Goal: Use online tool/utility: Utilize a website feature to perform a specific function

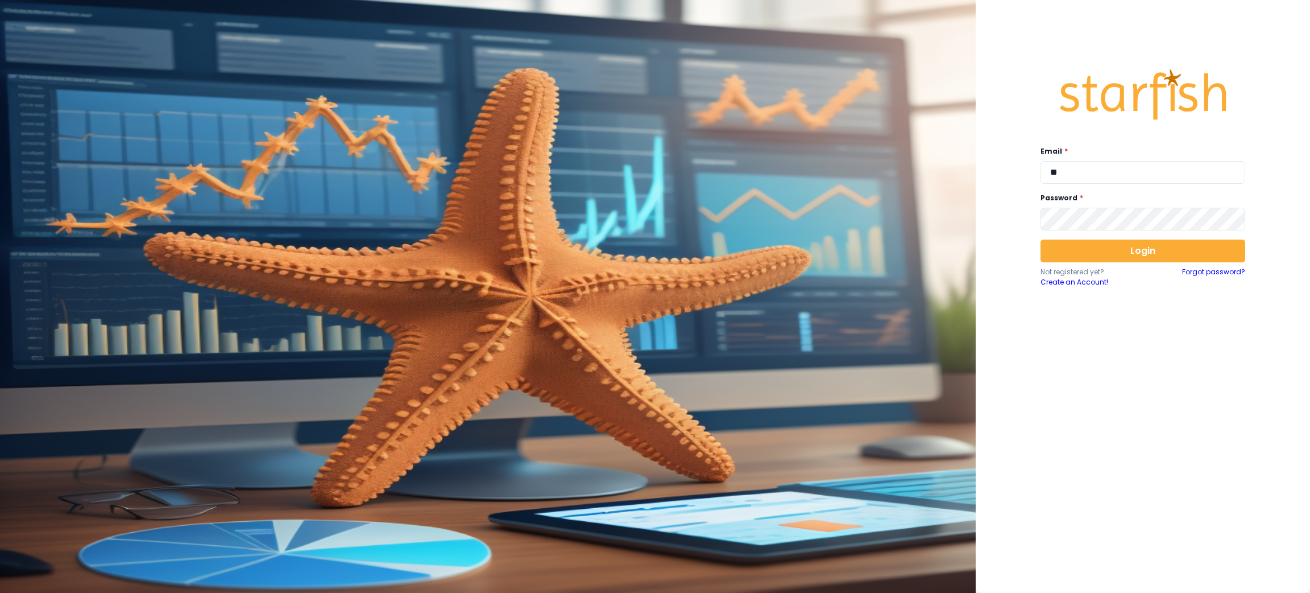
type input "**********"
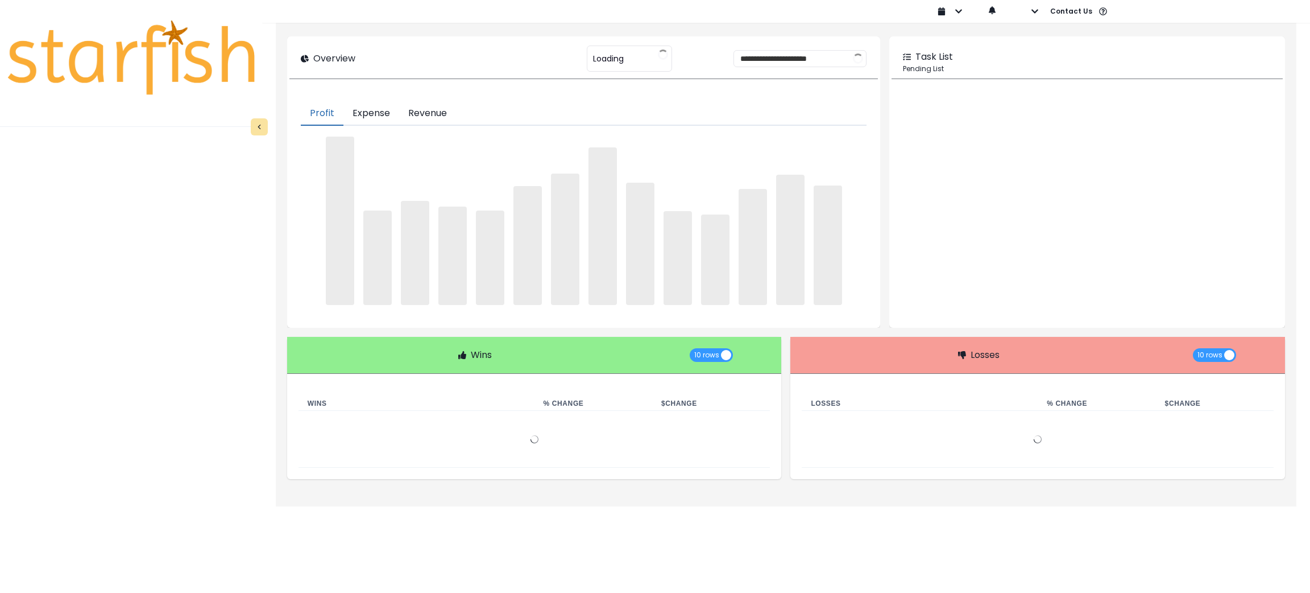
type input "********"
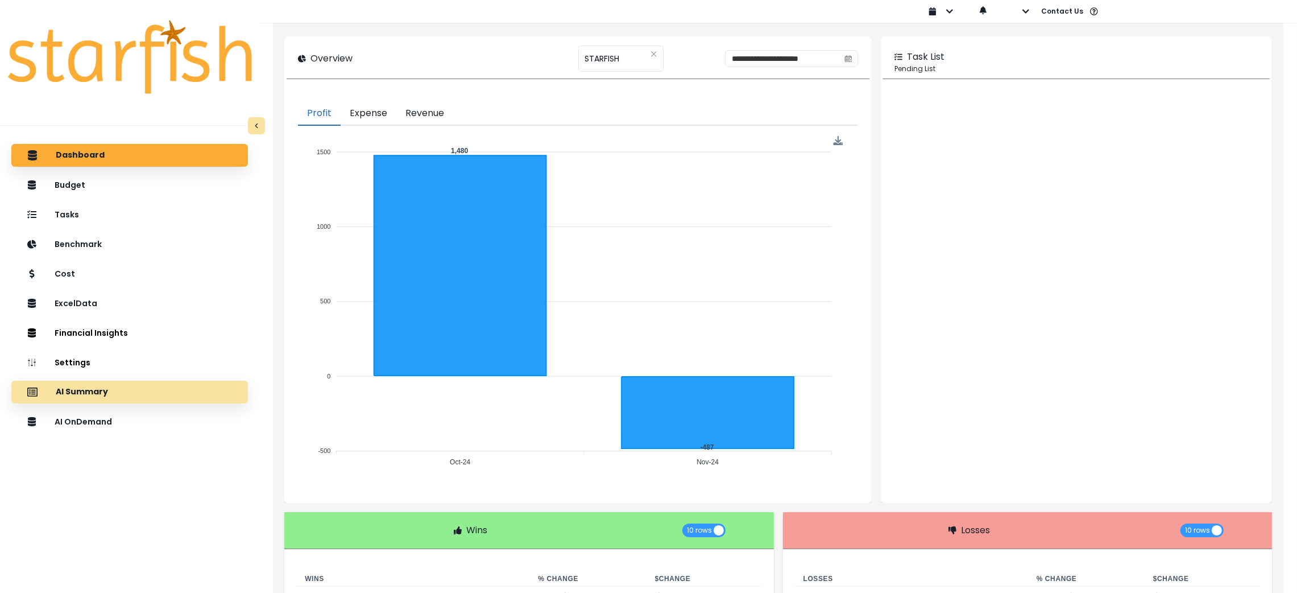
click at [134, 391] on div "AI Summary" at bounding box center [129, 392] width 218 height 24
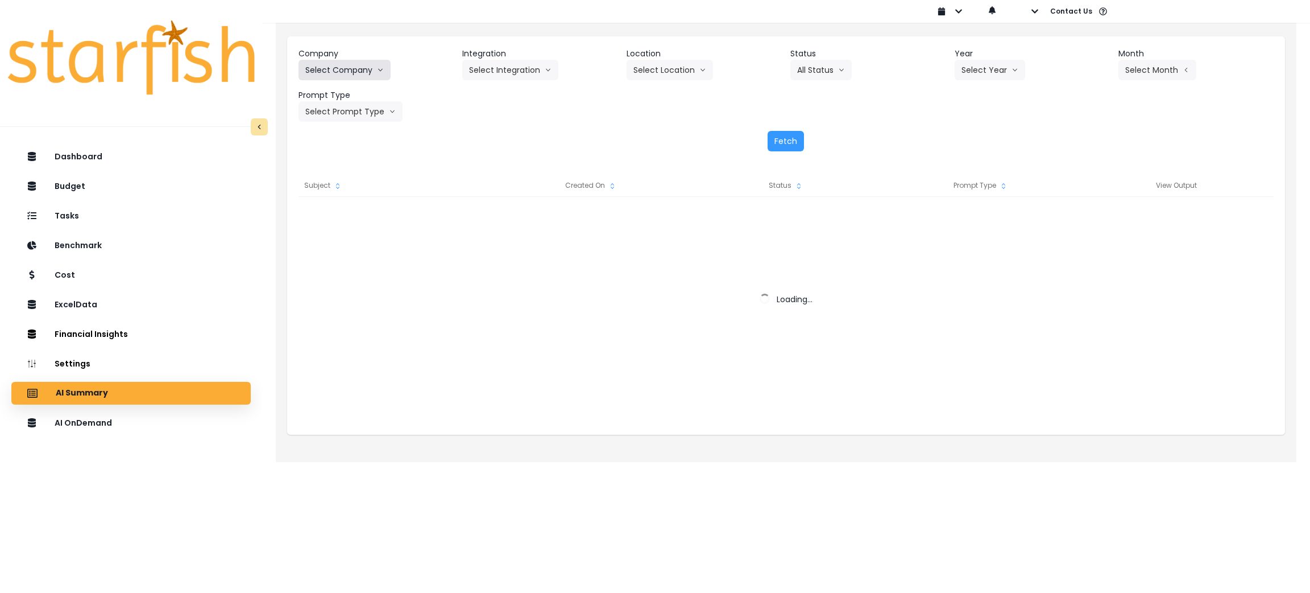
click at [364, 71] on button "Select Company" at bounding box center [345, 70] width 92 height 20
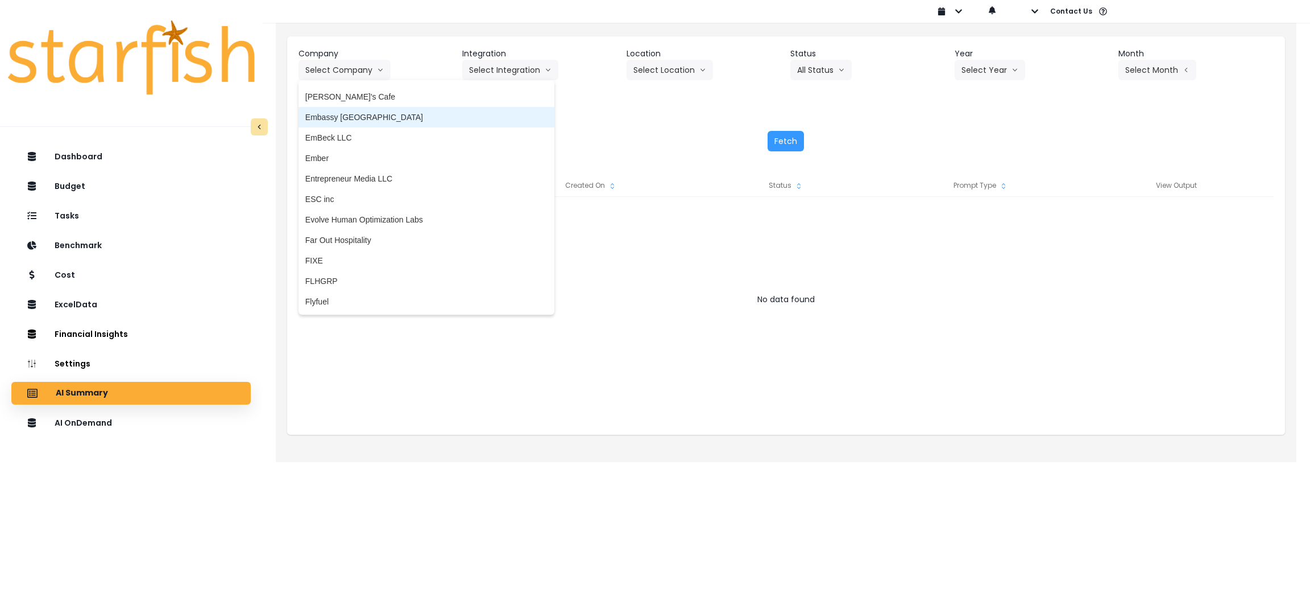
scroll to position [1023, 0]
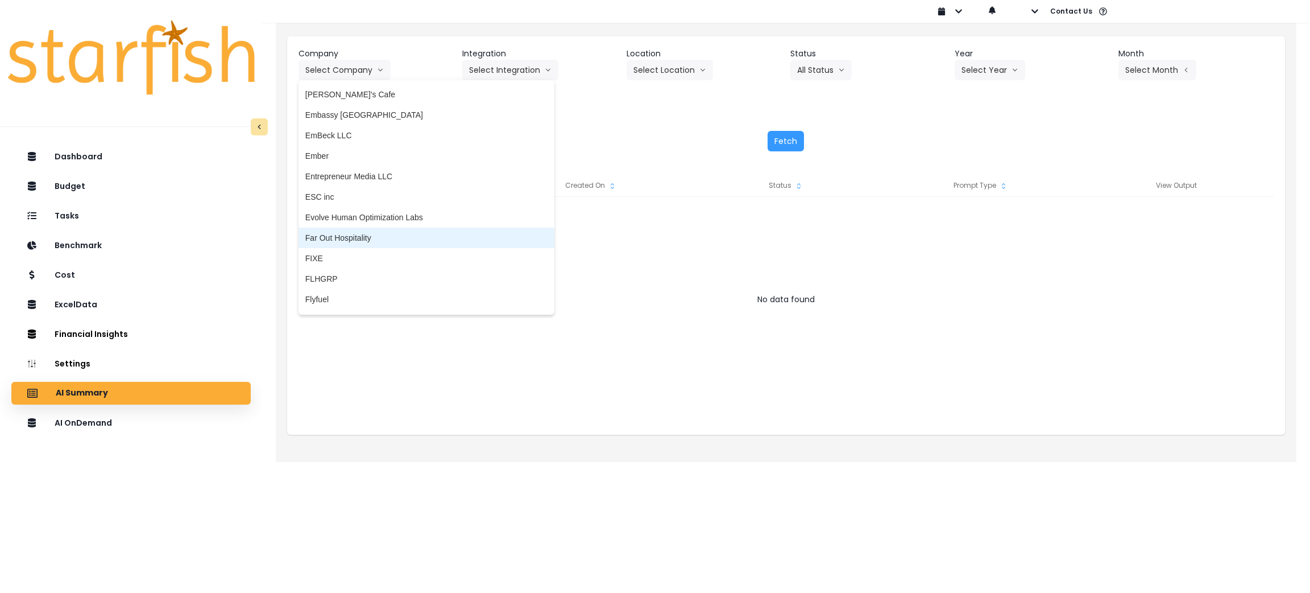
click at [357, 239] on span "Far Out Hospitality" at bounding box center [426, 237] width 242 height 11
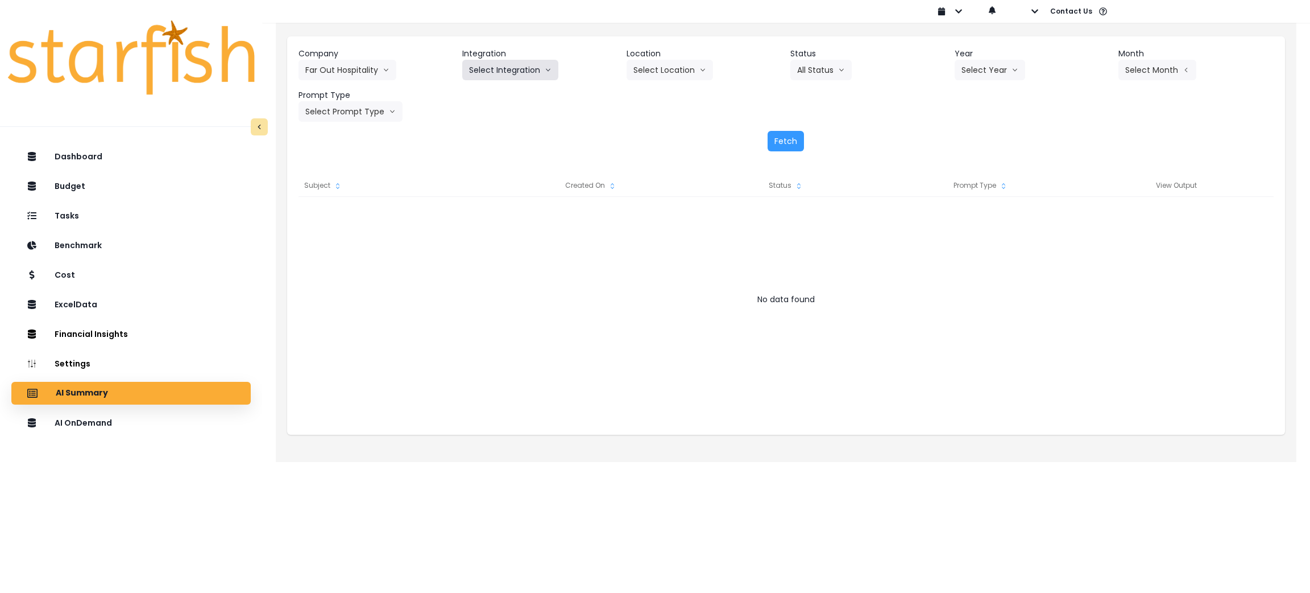
click at [497, 71] on button "Select Integration" at bounding box center [510, 70] width 96 height 20
click at [469, 91] on span "R365" at bounding box center [478, 93] width 19 height 11
click at [986, 63] on button "Select Year" at bounding box center [990, 70] width 71 height 20
click at [970, 136] on span "2025" at bounding box center [971, 134] width 18 height 11
click at [1166, 68] on button "Select Period" at bounding box center [1157, 70] width 77 height 20
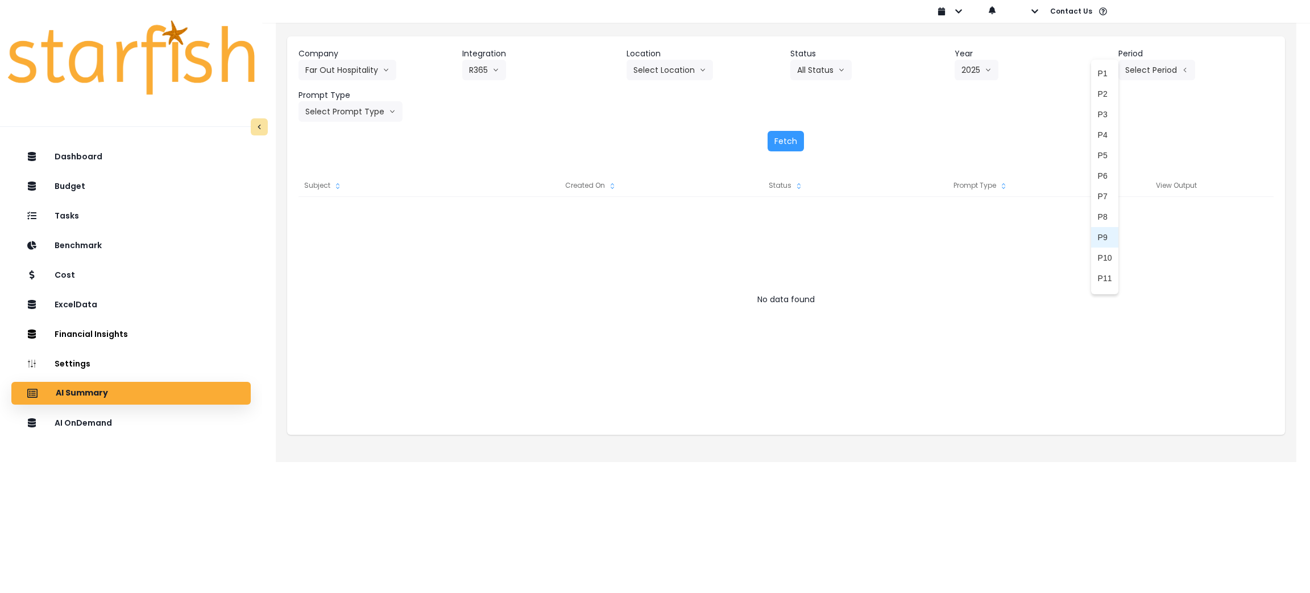
click at [1098, 238] on span "P9" at bounding box center [1105, 236] width 14 height 11
click at [342, 109] on button "Select Prompt Type" at bounding box center [351, 111] width 104 height 20
click at [333, 217] on span "Monthly Summary" at bounding box center [337, 217] width 64 height 11
click at [780, 141] on button "Fetch" at bounding box center [786, 141] width 36 height 20
click at [684, 77] on button "Select Location" at bounding box center [670, 70] width 86 height 20
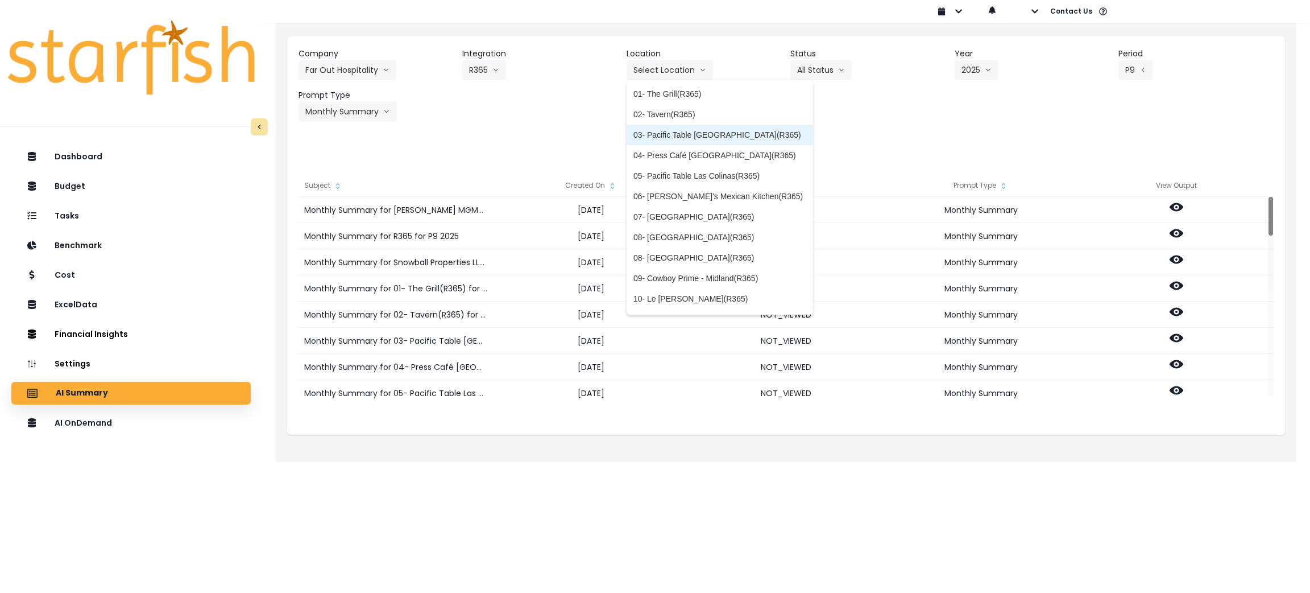
click at [660, 136] on span "03- Pacific Table [GEOGRAPHIC_DATA](R365)" at bounding box center [720, 134] width 173 height 11
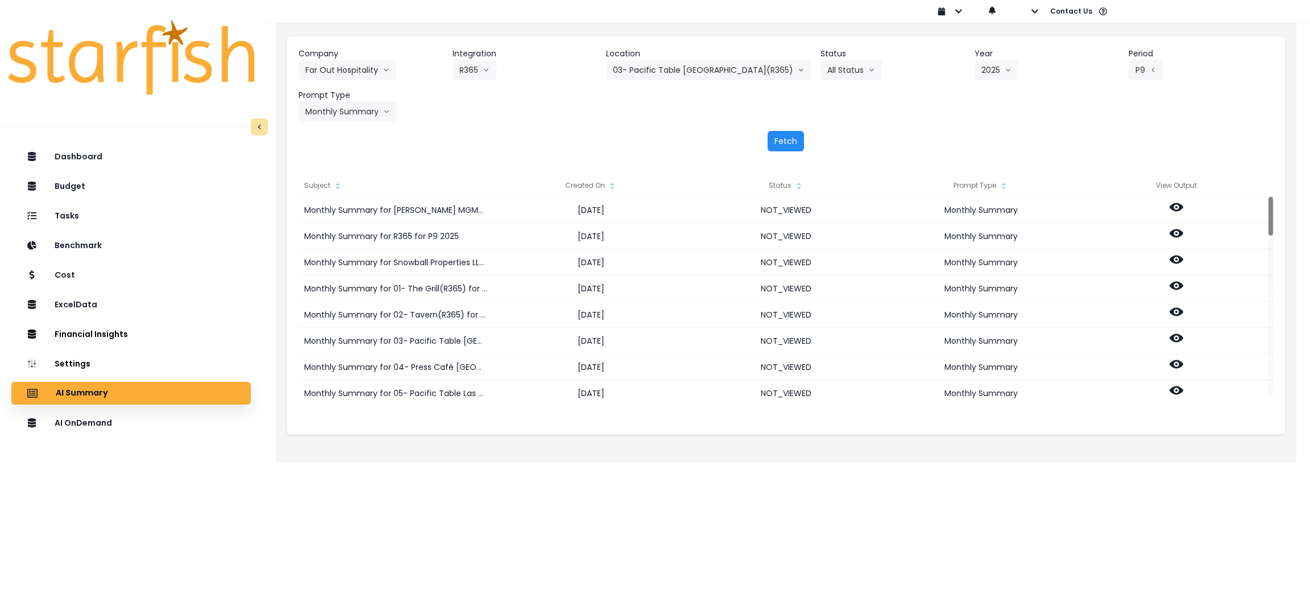
click at [777, 138] on button "Fetch" at bounding box center [786, 141] width 36 height 20
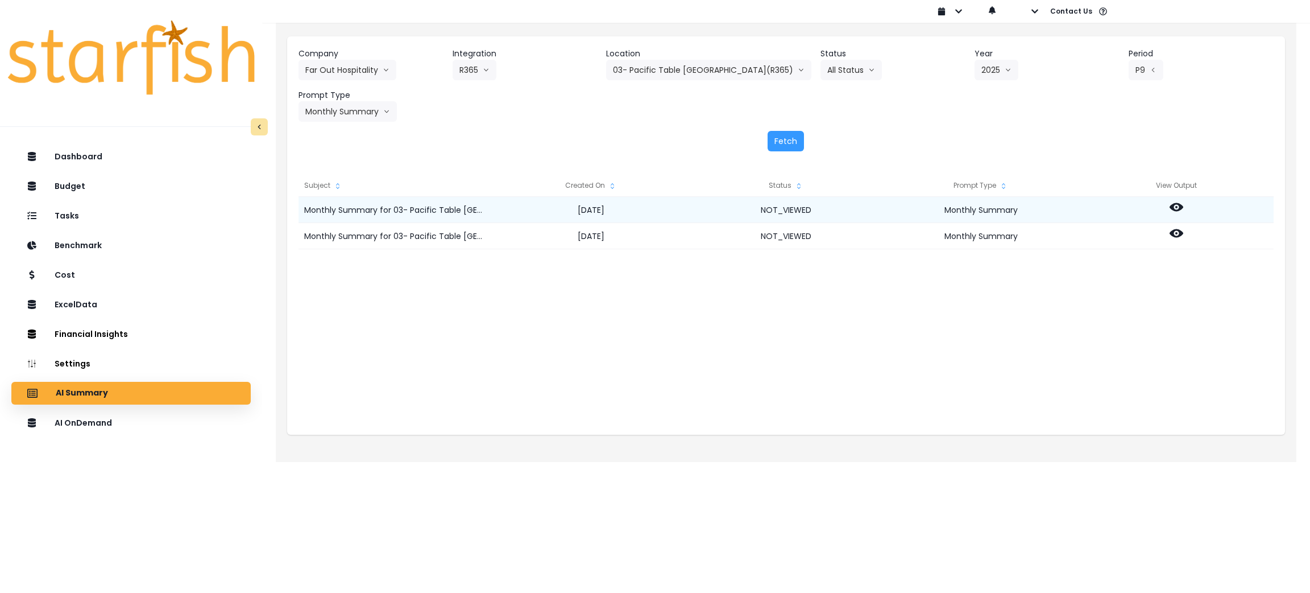
click at [1173, 202] on icon at bounding box center [1177, 207] width 14 height 14
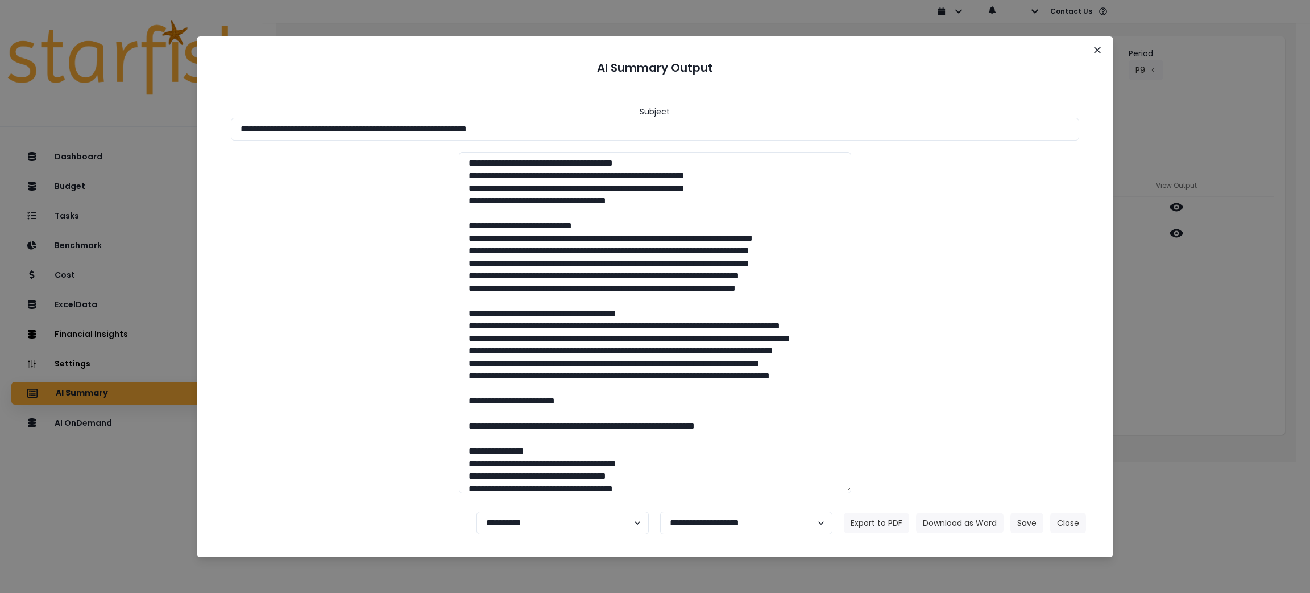
drag, startPoint x: 598, startPoint y: 119, endPoint x: 0, endPoint y: 113, distance: 598.3
click at [0, 113] on div "**********" at bounding box center [655, 296] width 1310 height 593
click at [946, 514] on button "Download as Word" at bounding box center [960, 522] width 88 height 20
drag, startPoint x: 1292, startPoint y: 415, endPoint x: 1206, endPoint y: 297, distance: 146.5
click at [1292, 415] on div "**********" at bounding box center [655, 296] width 1310 height 593
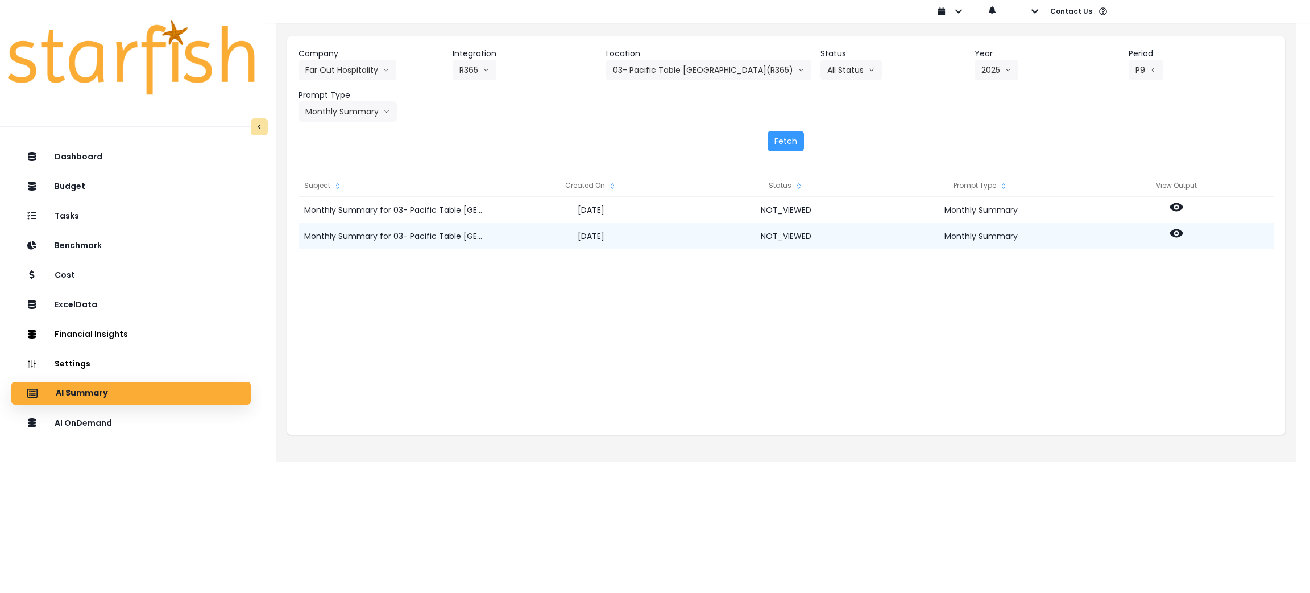
click at [1170, 230] on icon at bounding box center [1177, 233] width 14 height 14
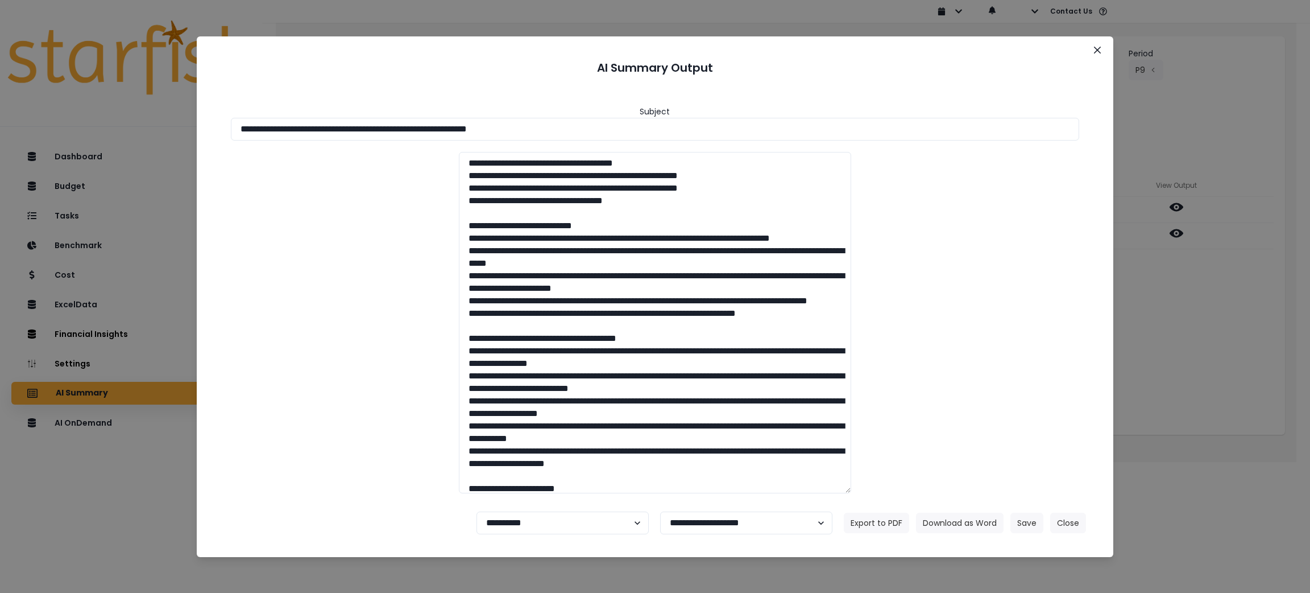
drag, startPoint x: 636, startPoint y: 127, endPoint x: 0, endPoint y: 98, distance: 636.5
click at [0, 98] on div "**********" at bounding box center [655, 296] width 1310 height 593
click at [940, 521] on button "Download as Word" at bounding box center [960, 522] width 88 height 20
